Goal: Task Accomplishment & Management: Complete application form

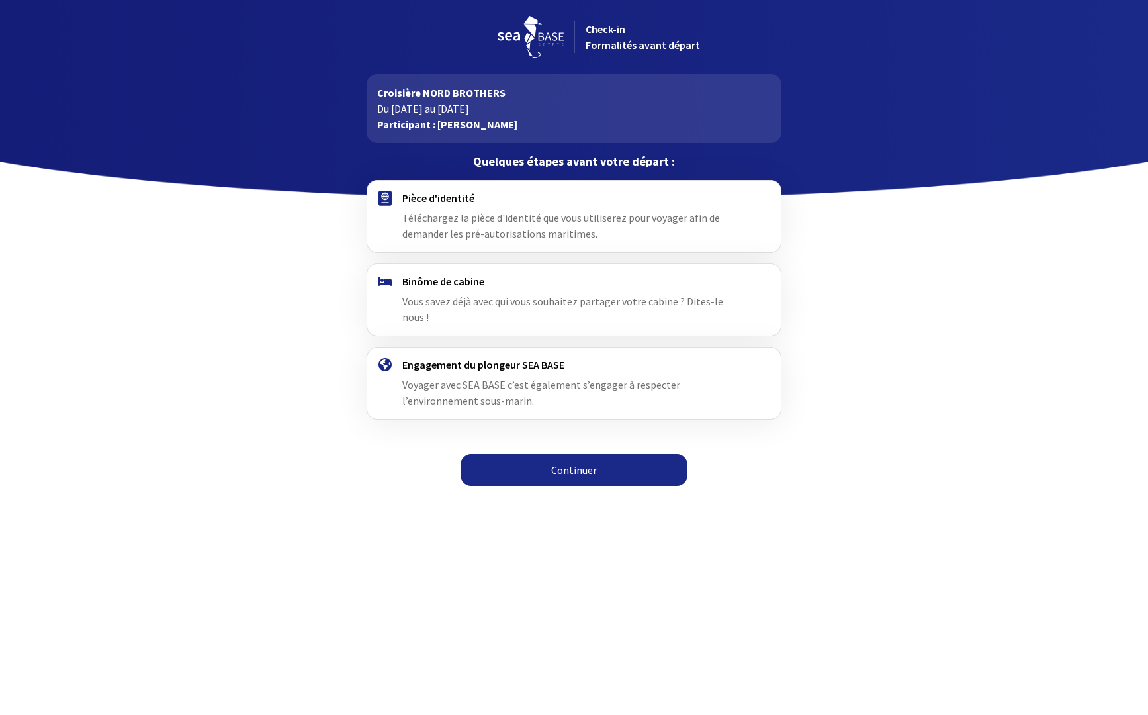
click at [588, 454] on link "Continuer" at bounding box center [574, 470] width 227 height 32
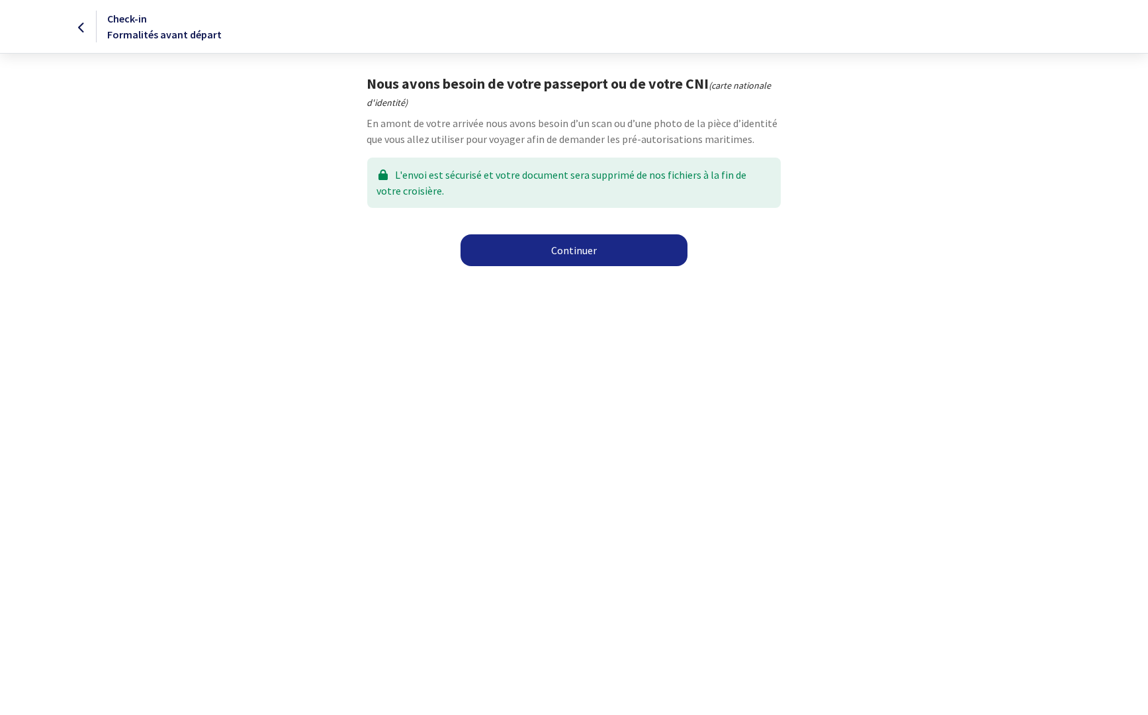
click at [572, 254] on link "Continuer" at bounding box center [574, 250] width 227 height 32
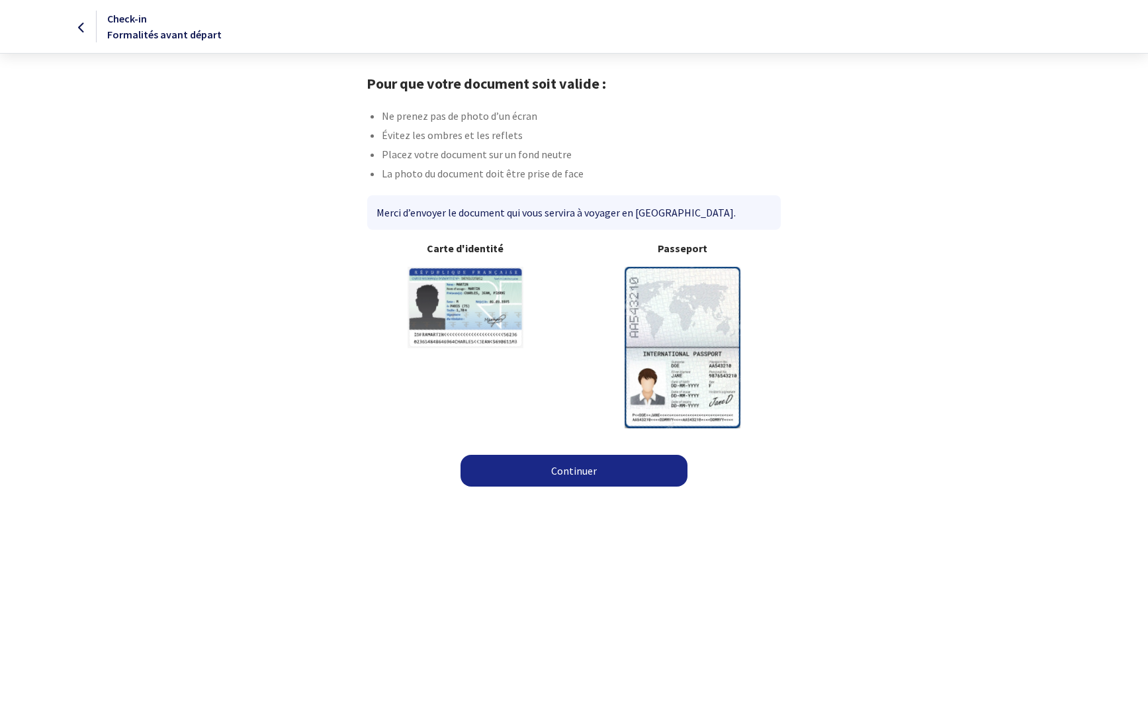
click at [590, 469] on link "Continuer" at bounding box center [574, 471] width 227 height 32
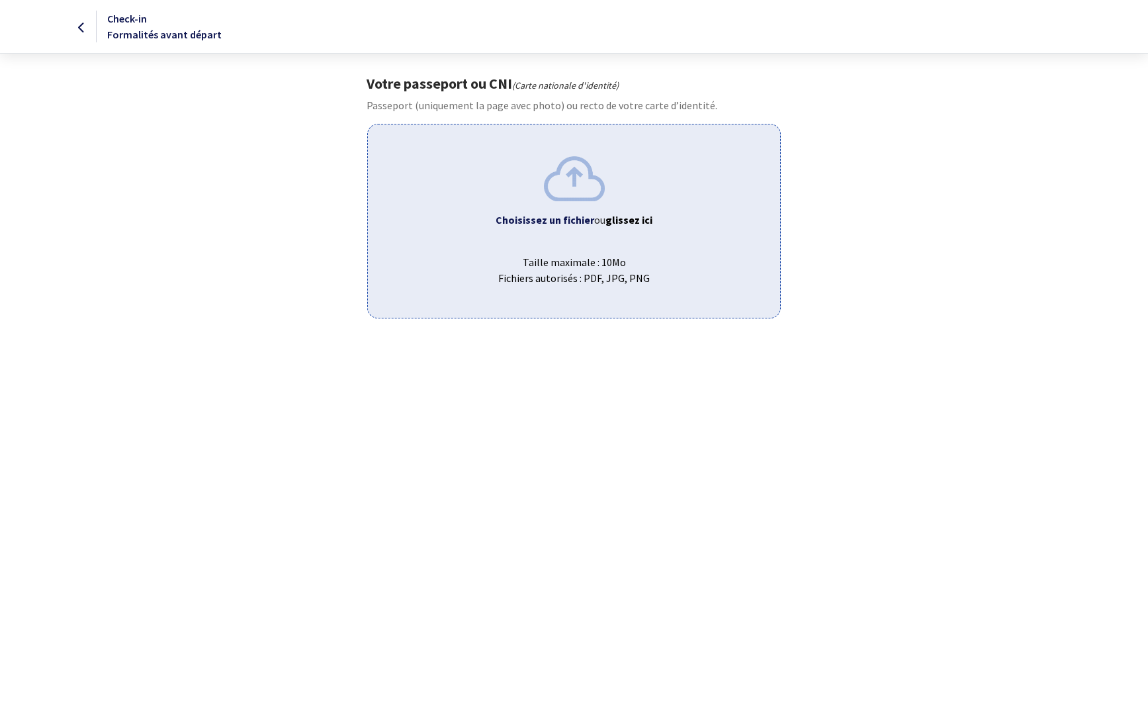
click at [638, 252] on span "Taille maximale : 10Mo Fichiers autorisés : PDF, JPG, PNG" at bounding box center [573, 264] width 391 height 42
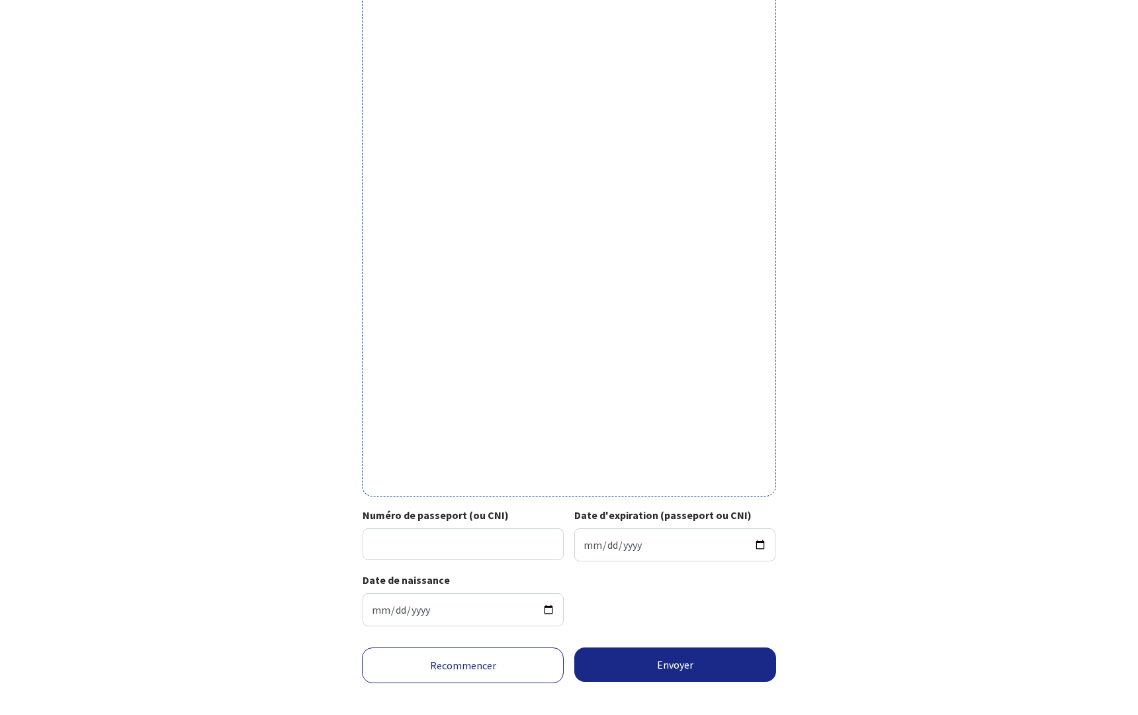
scroll to position [178, 0]
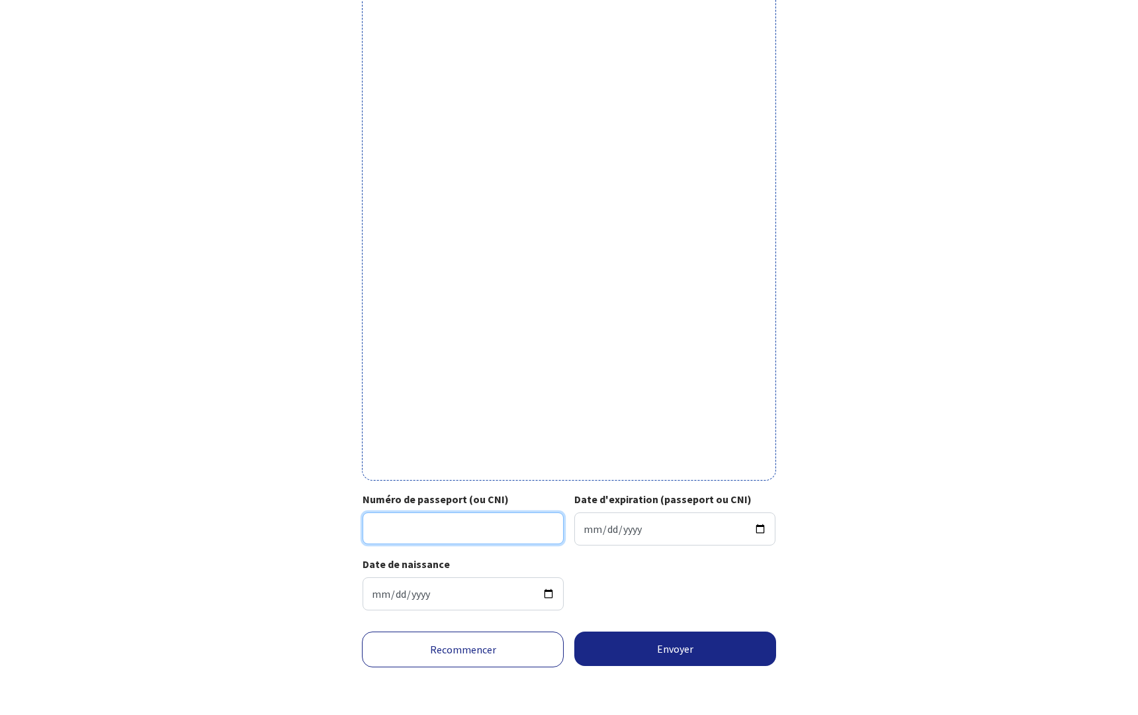
click at [498, 527] on input "Numéro de passeport (ou CNI)" at bounding box center [463, 528] width 201 height 32
type input "18CE43668"
click at [645, 529] on input "Date d'expiration (passeport ou CNI)" at bounding box center [674, 528] width 201 height 33
type input "2028-03-16"
click at [690, 647] on button "Envoyer" at bounding box center [675, 648] width 202 height 34
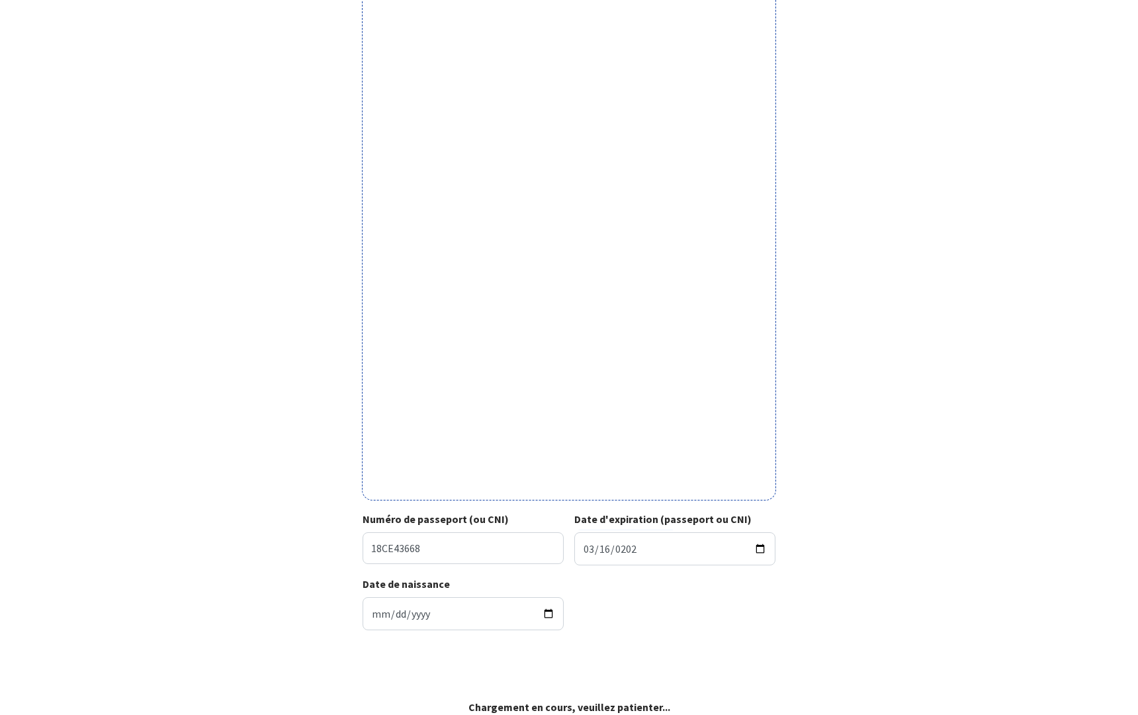
scroll to position [158, 0]
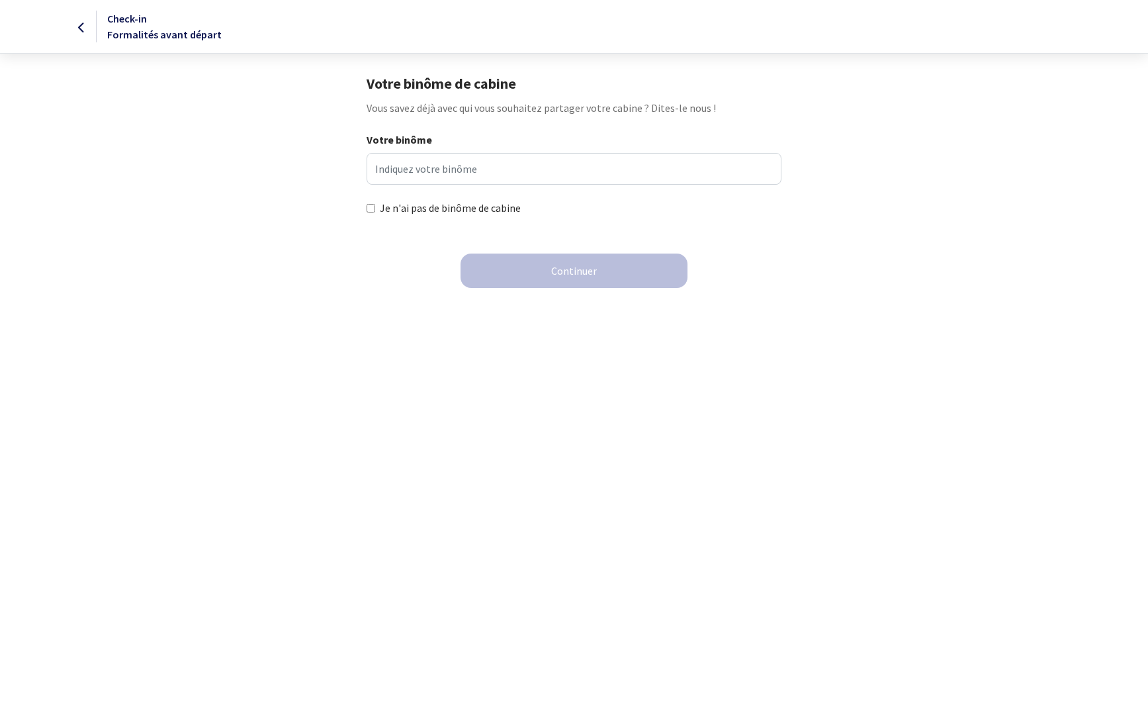
drag, startPoint x: 370, startPoint y: 208, endPoint x: 380, endPoint y: 224, distance: 18.7
click at [370, 208] on input "Je n'ai pas de binôme de cabine" at bounding box center [371, 208] width 9 height 9
checkbox input "true"
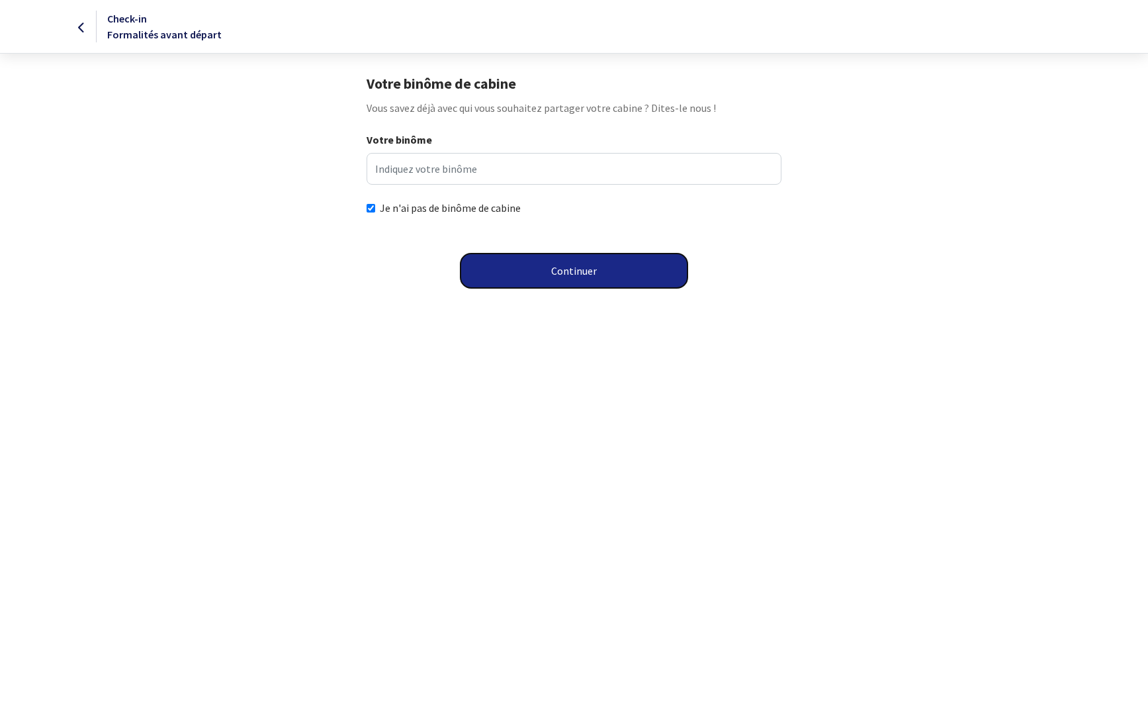
click at [528, 266] on button "Continuer" at bounding box center [574, 270] width 227 height 34
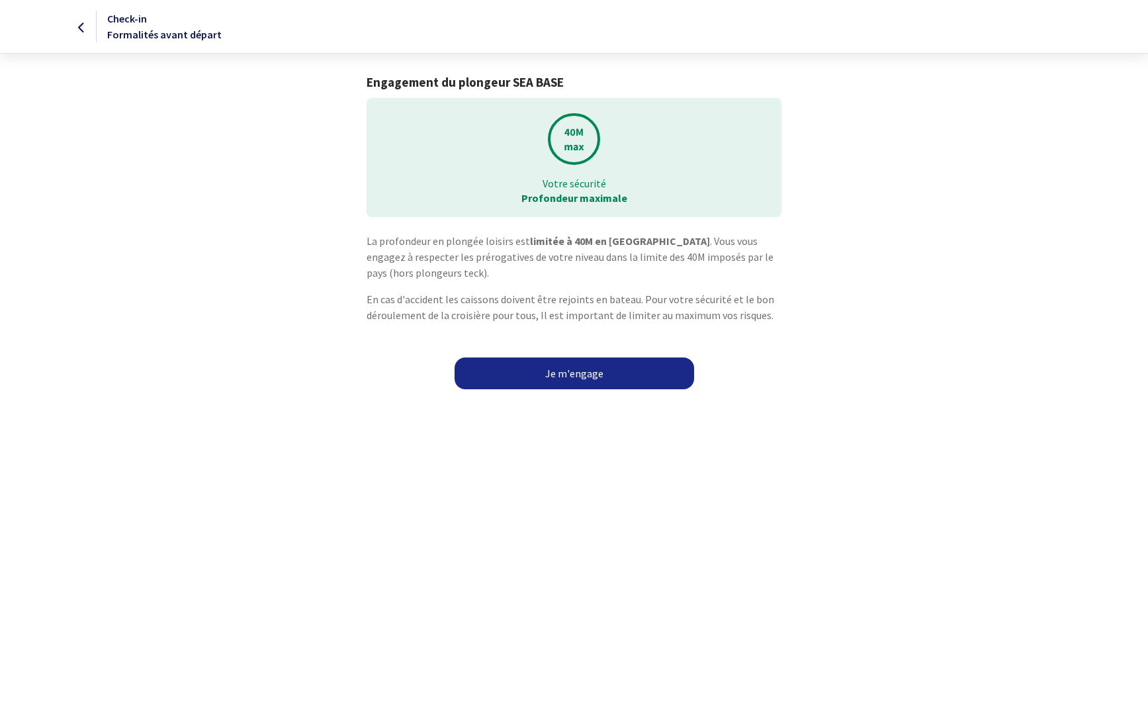
click at [564, 373] on link "Je m'engage" at bounding box center [575, 373] width 240 height 32
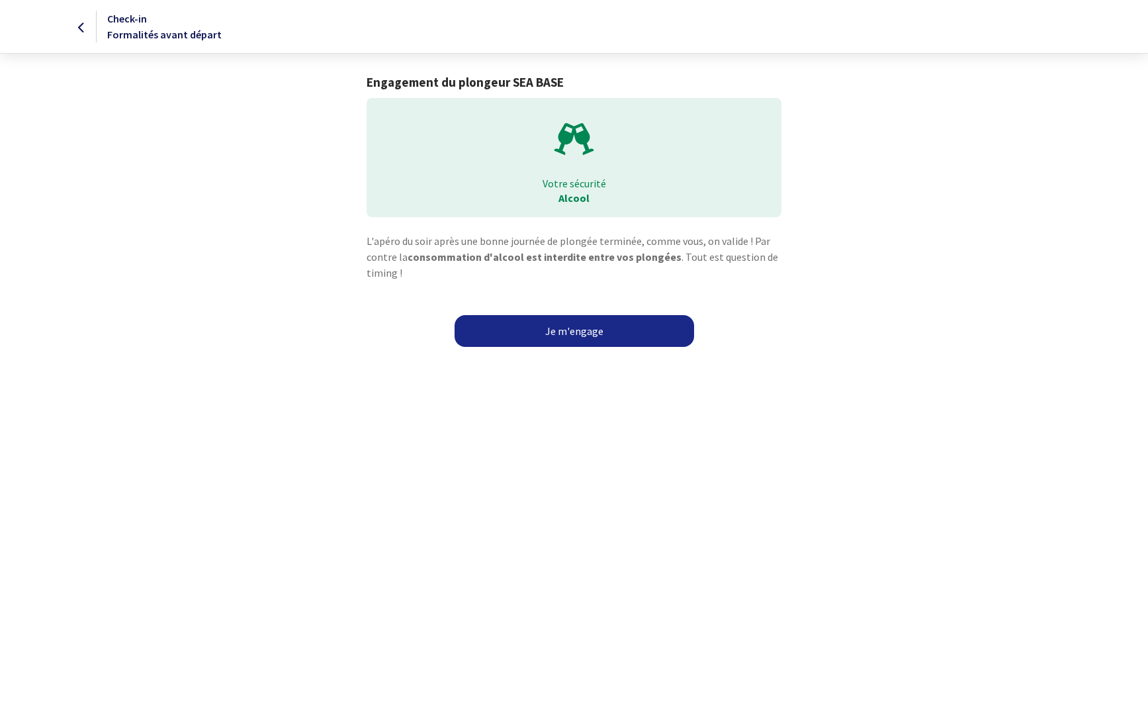
click at [563, 329] on link "Je m'engage" at bounding box center [575, 331] width 240 height 32
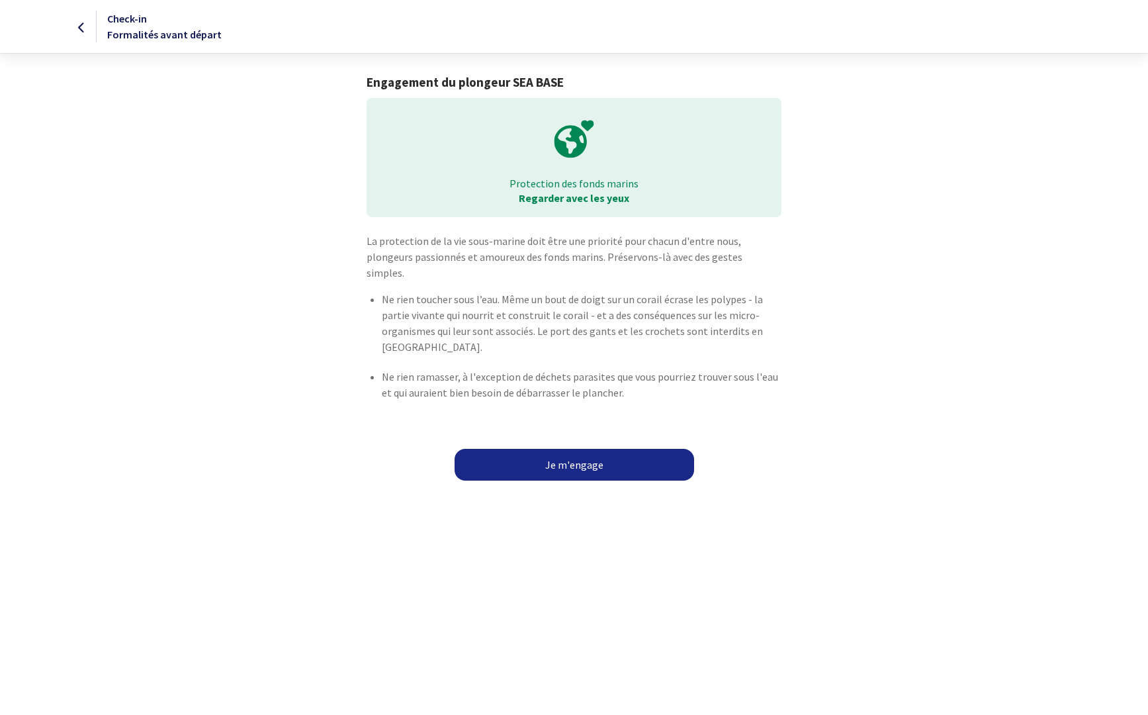
click at [529, 449] on link "Je m'engage" at bounding box center [575, 465] width 240 height 32
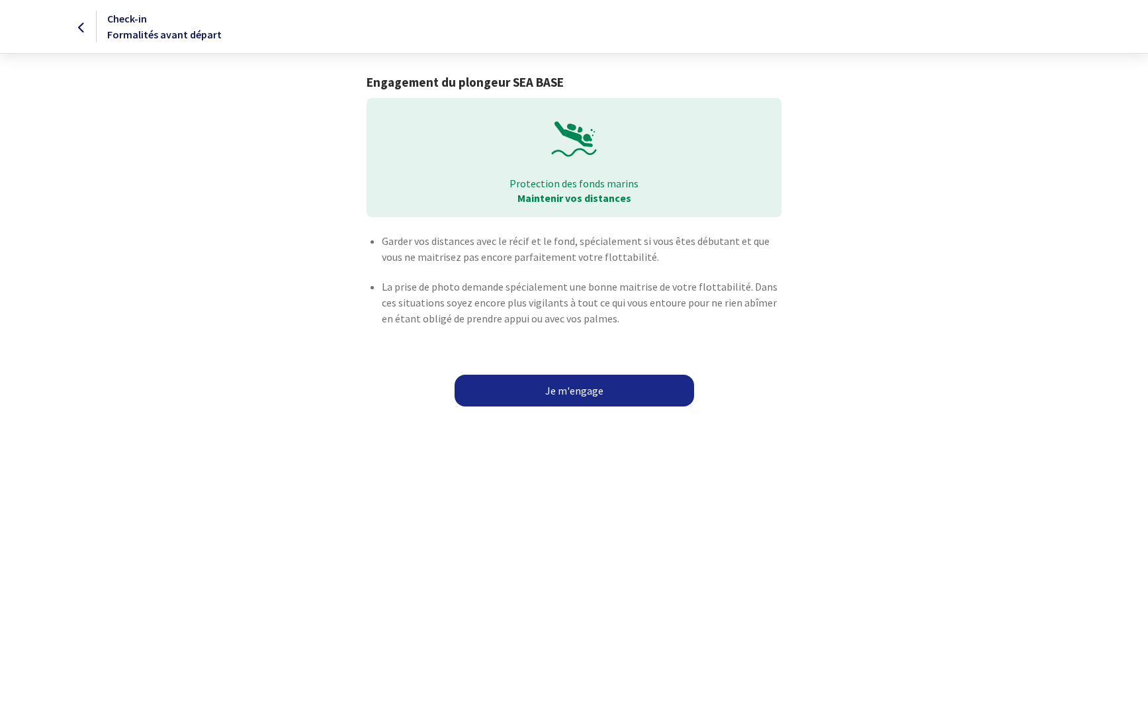
click at [553, 394] on link "Je m'engage" at bounding box center [575, 391] width 240 height 32
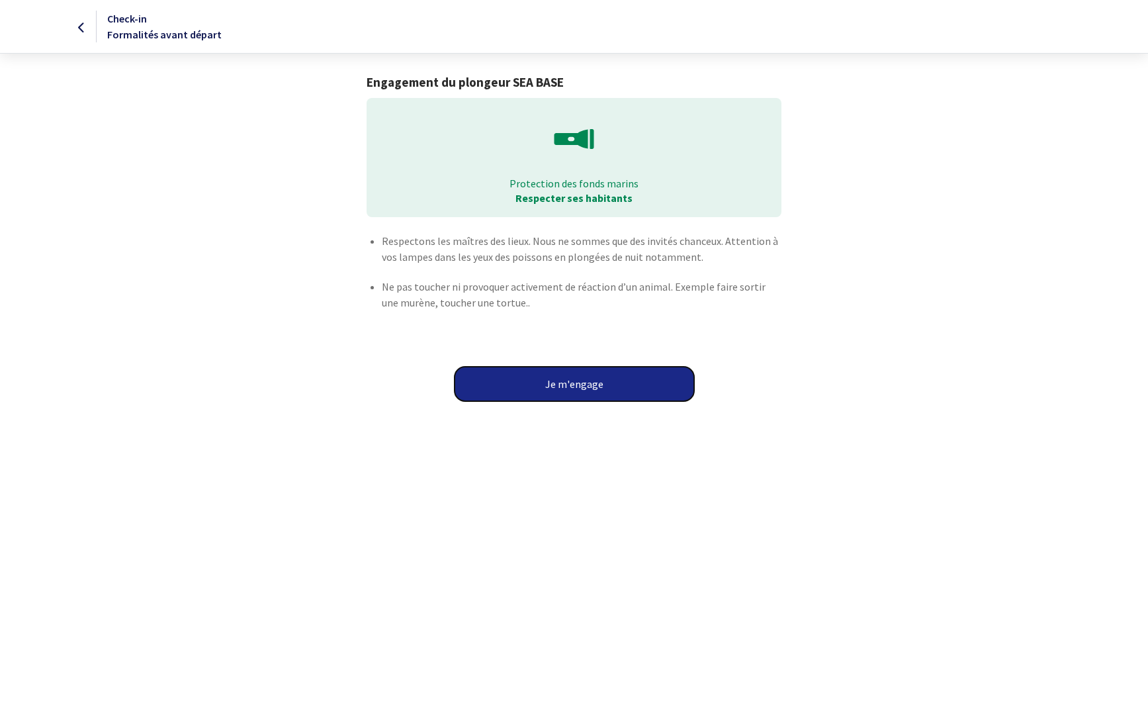
click at [553, 394] on button "Je m'engage" at bounding box center [575, 384] width 240 height 34
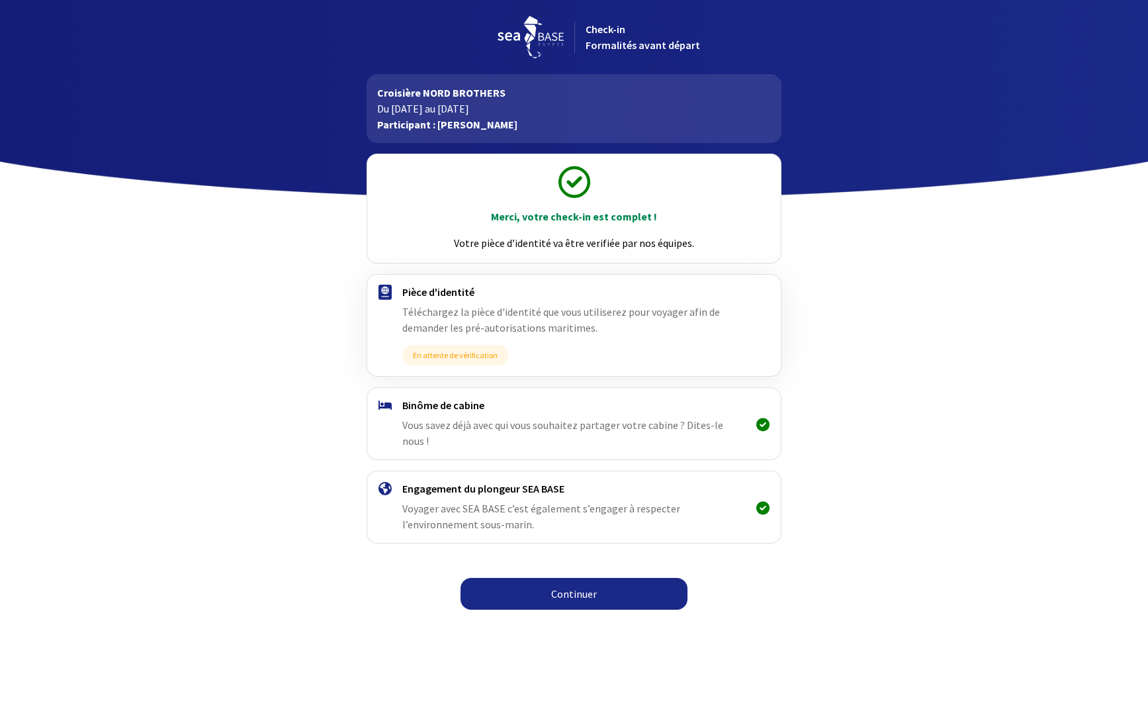
click at [589, 578] on link "Continuer" at bounding box center [574, 594] width 227 height 32
click at [510, 578] on link "Continuer" at bounding box center [574, 594] width 227 height 32
drag, startPoint x: 0, startPoint y: 0, endPoint x: 584, endPoint y: 579, distance: 822.1
click at [584, 579] on link "Continuer" at bounding box center [574, 594] width 227 height 32
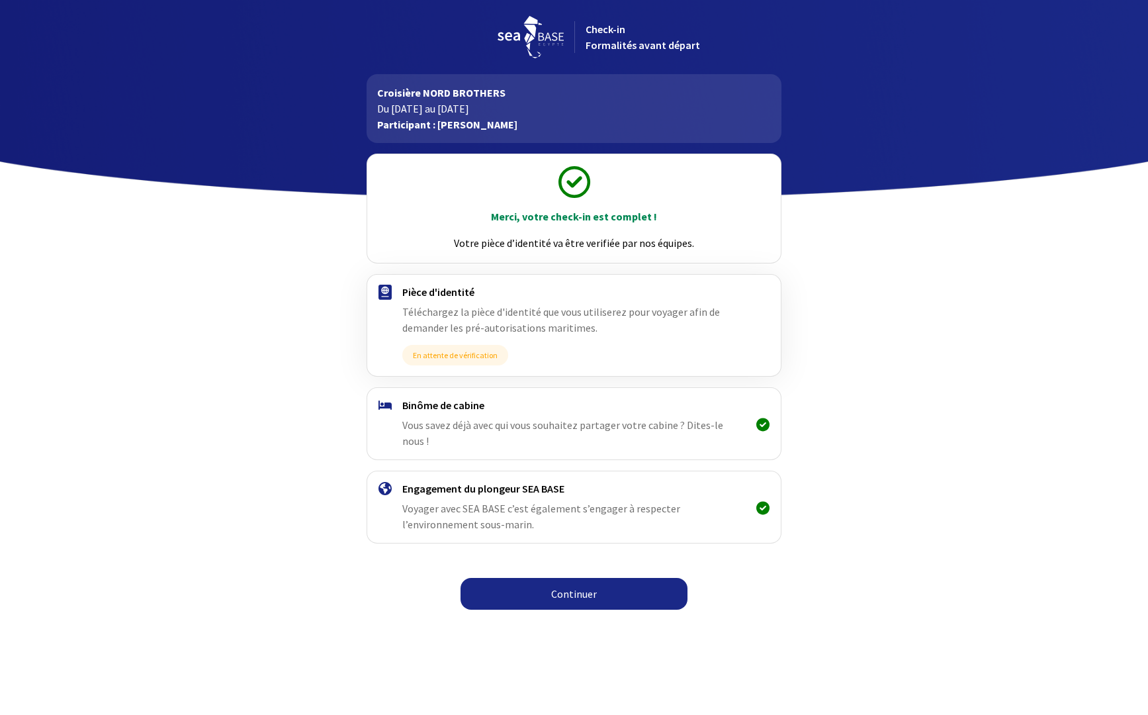
click at [584, 578] on link "Continuer" at bounding box center [574, 594] width 227 height 32
